Goal: Task Accomplishment & Management: Use online tool/utility

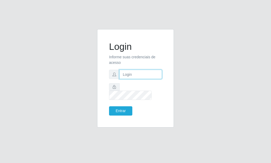
click at [129, 79] on input "text" at bounding box center [141, 74] width 43 height 9
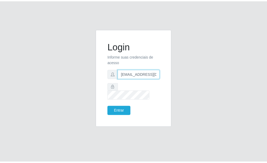
scroll to position [0, 1]
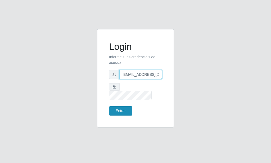
type input "[EMAIL_ADDRESS][DOMAIN_NAME]"
click at [125, 106] on button "Entrar" at bounding box center [120, 110] width 23 height 9
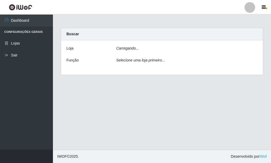
click at [139, 48] on div "Carregando..." at bounding box center [186, 50] width 149 height 8
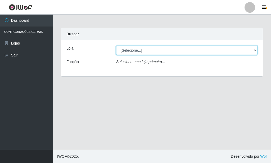
click at [116, 46] on select "[Selecione...] Rede Potiguar 6 - Extremoz" at bounding box center [187, 50] width 142 height 9
select select "80"
click option "Rede Potiguar 6 - Extremoz" at bounding box center [0, 0] width 0 height 0
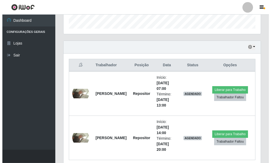
scroll to position [162, 0]
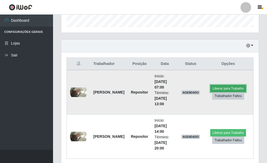
click at [218, 86] on button "Liberar para Trabalho" at bounding box center [228, 88] width 36 height 7
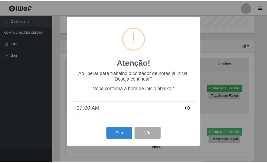
scroll to position [264924, 264836]
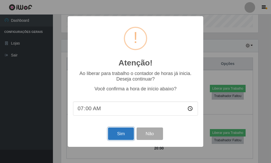
click at [117, 132] on button "Sim" at bounding box center [121, 133] width 26 height 12
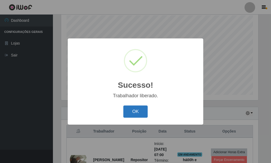
click at [137, 114] on button "OK" at bounding box center [136, 111] width 25 height 12
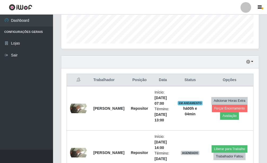
scroll to position [183, 0]
